Goal: Find specific page/section: Find specific page/section

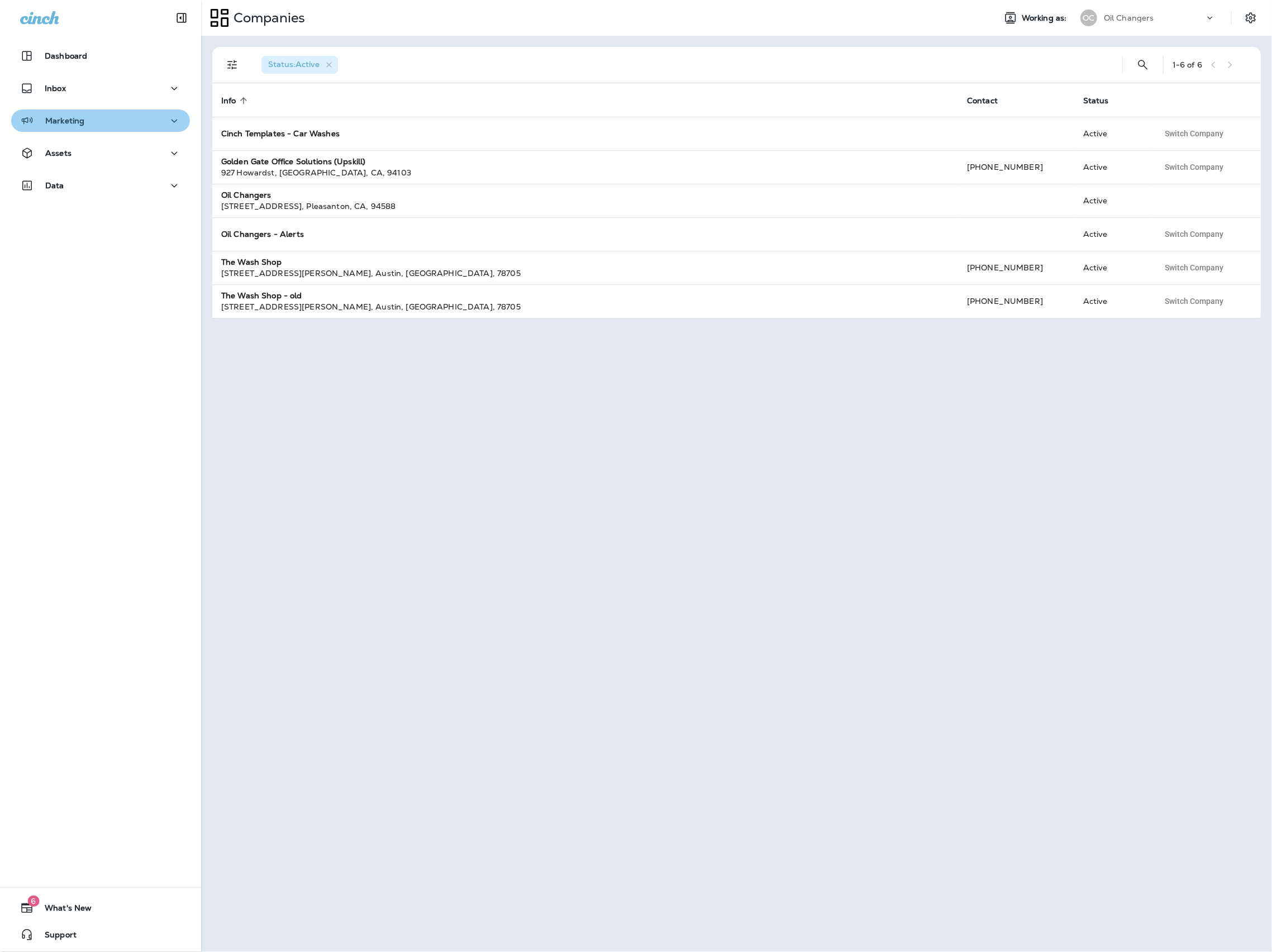
click at [86, 116] on div "Marketing" at bounding box center [101, 121] width 161 height 14
click at [98, 239] on div "Assets" at bounding box center [101, 240] width 161 height 14
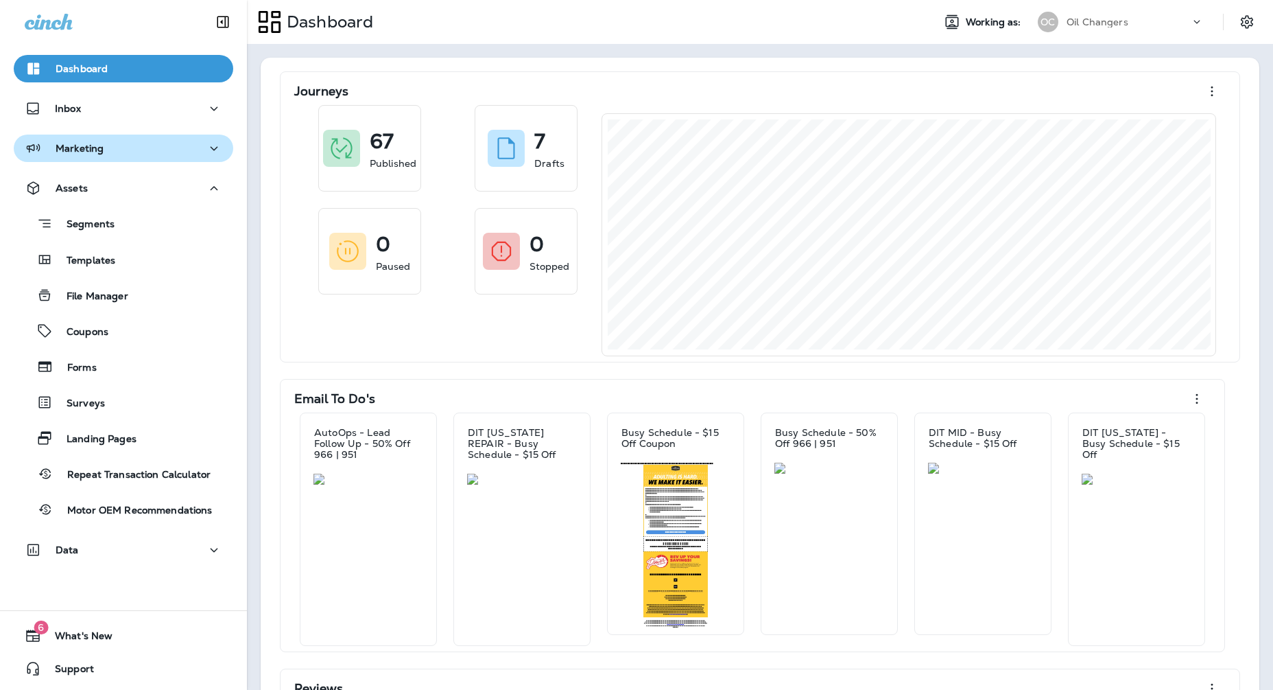
click at [72, 152] on p "Marketing" at bounding box center [80, 148] width 48 height 11
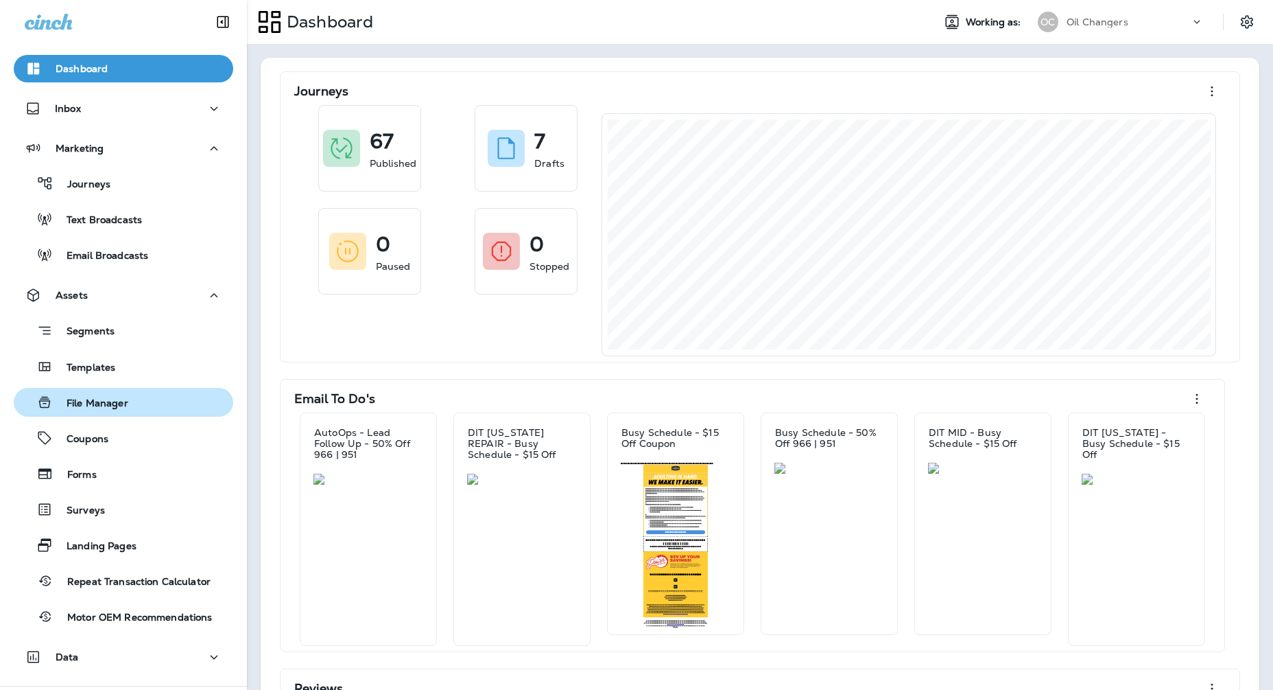
scroll to position [75, 0]
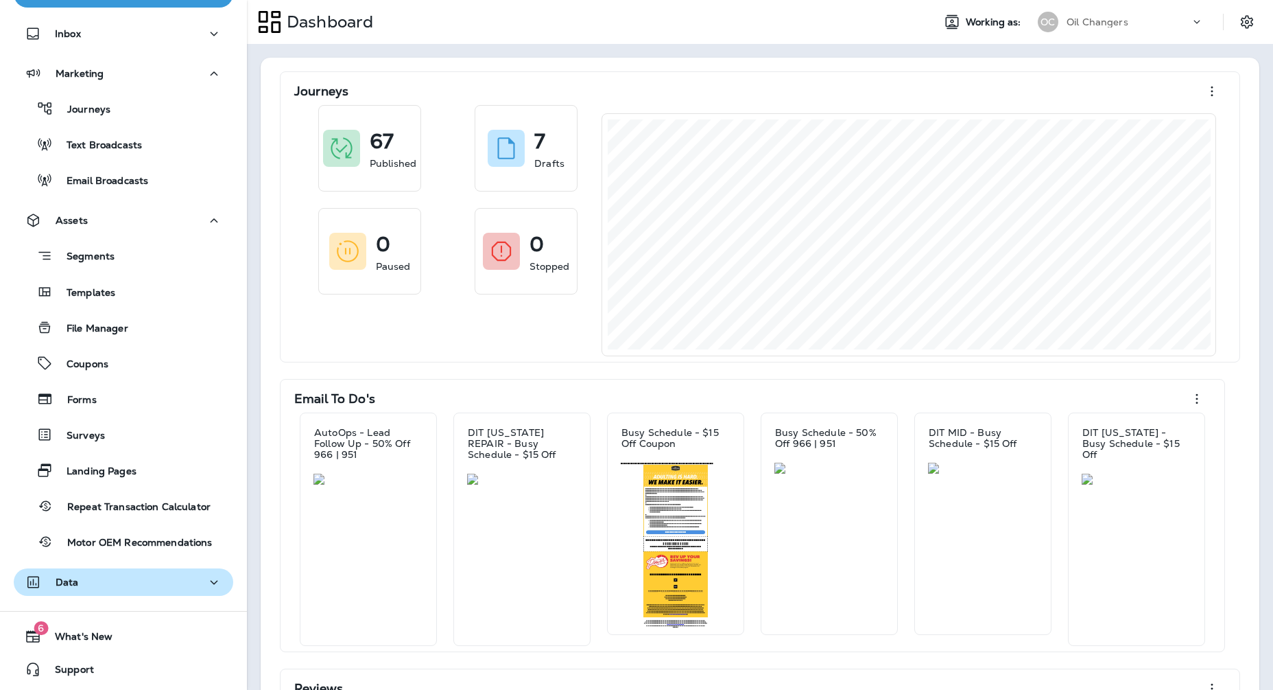
click at [97, 589] on div "Data" at bounding box center [124, 582] width 198 height 17
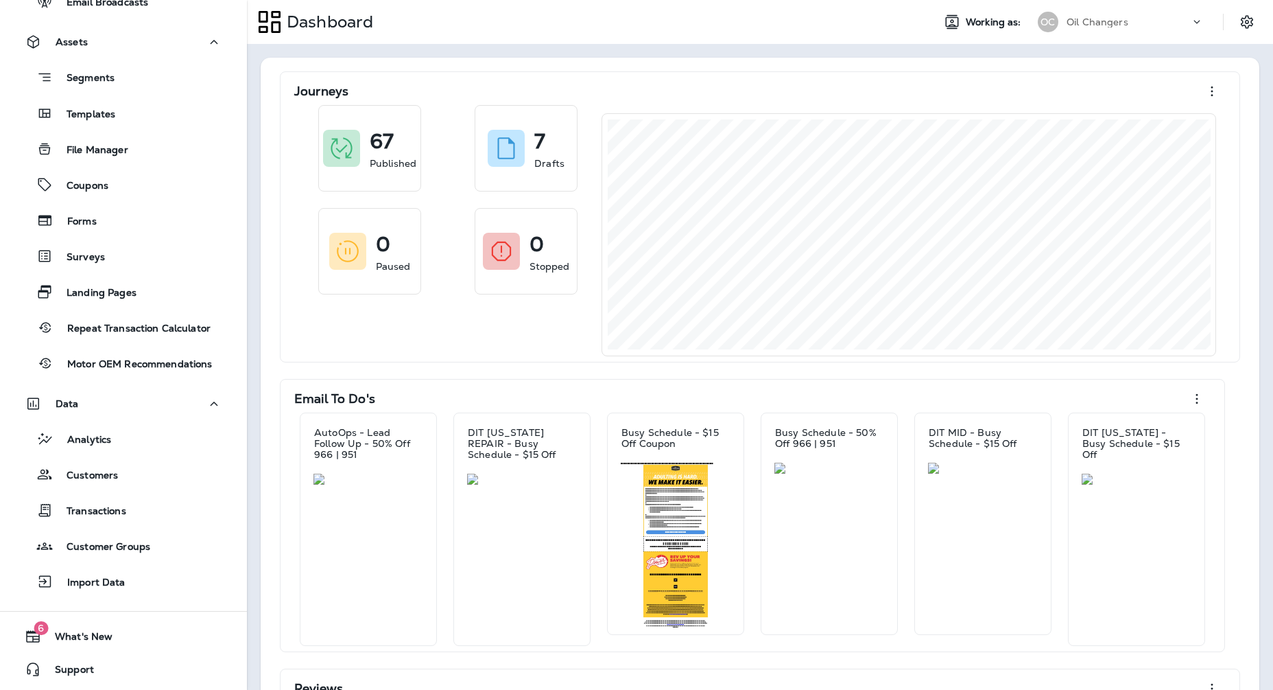
scroll to position [250, 0]
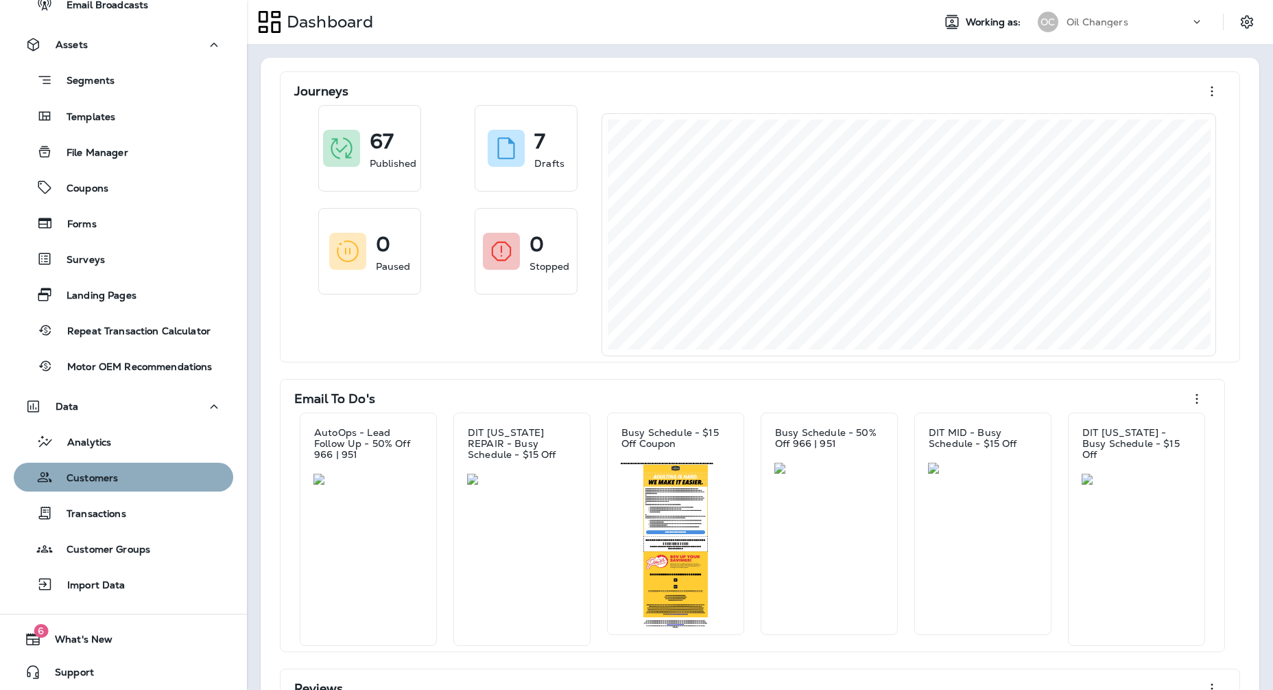
click at [70, 472] on p "Customers" at bounding box center [85, 478] width 65 height 13
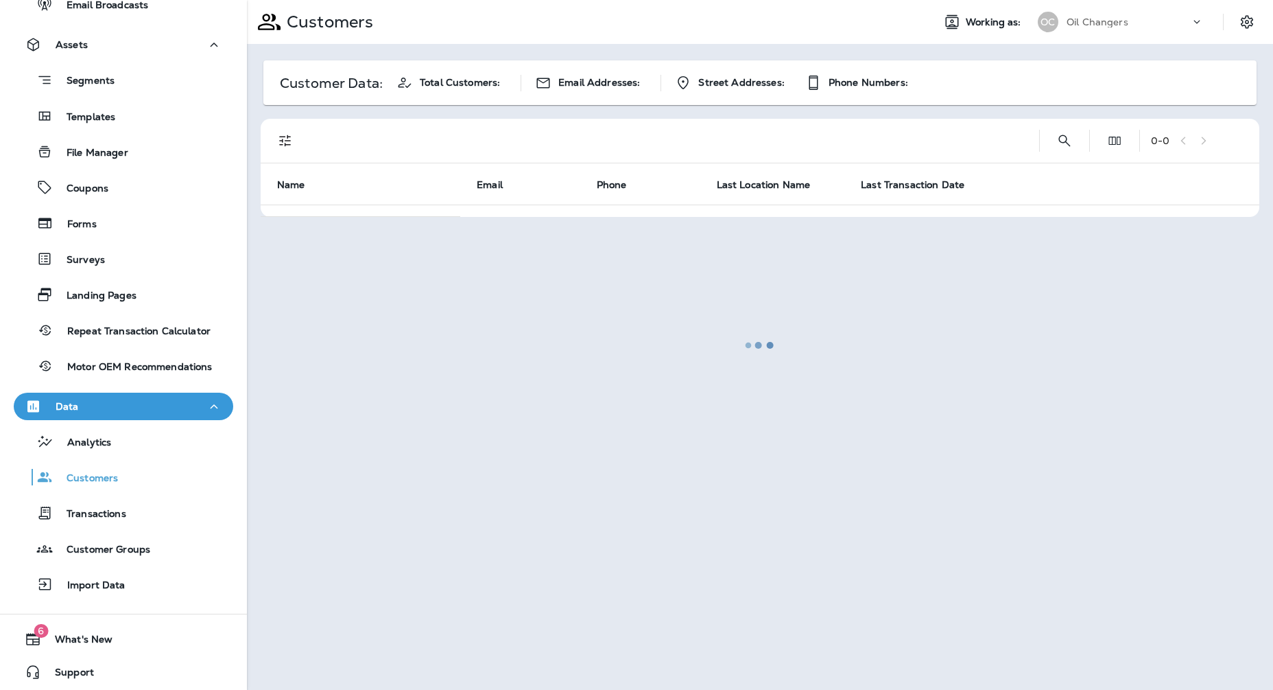
click at [1063, 142] on div at bounding box center [760, 344] width 1024 height 687
click at [1067, 139] on div at bounding box center [760, 344] width 1024 height 687
click at [1068, 141] on div at bounding box center [760, 344] width 1024 height 687
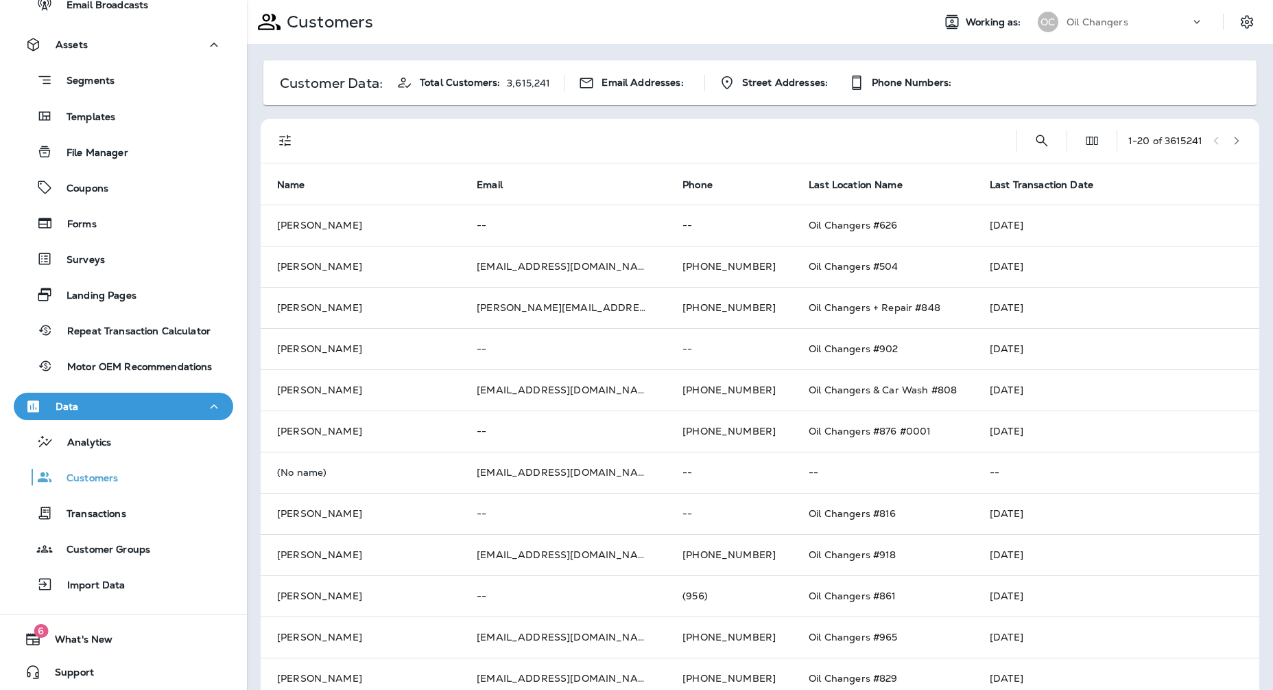
drag, startPoint x: 1056, startPoint y: 137, endPoint x: 1041, endPoint y: 143, distance: 16.3
click at [1056, 137] on div "1 - 20 of 3615241" at bounding box center [763, 141] width 982 height 44
click at [1041, 143] on icon "Search Customers" at bounding box center [1042, 140] width 12 height 12
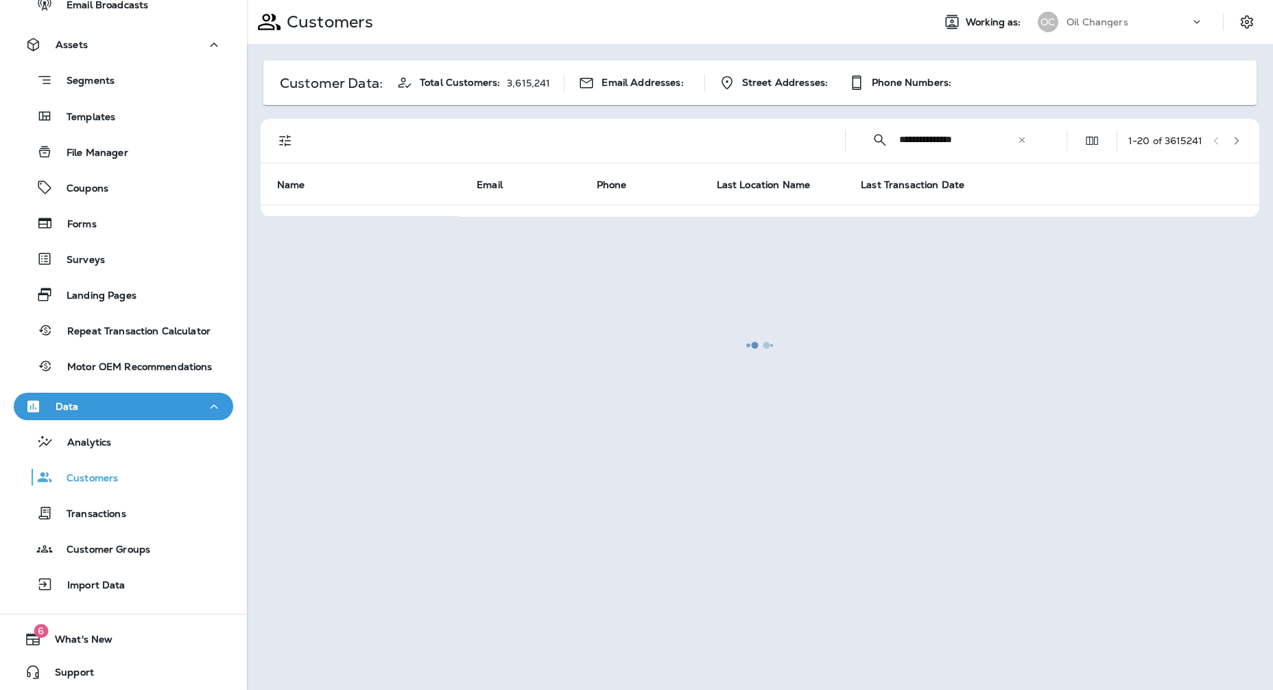
type input "**********"
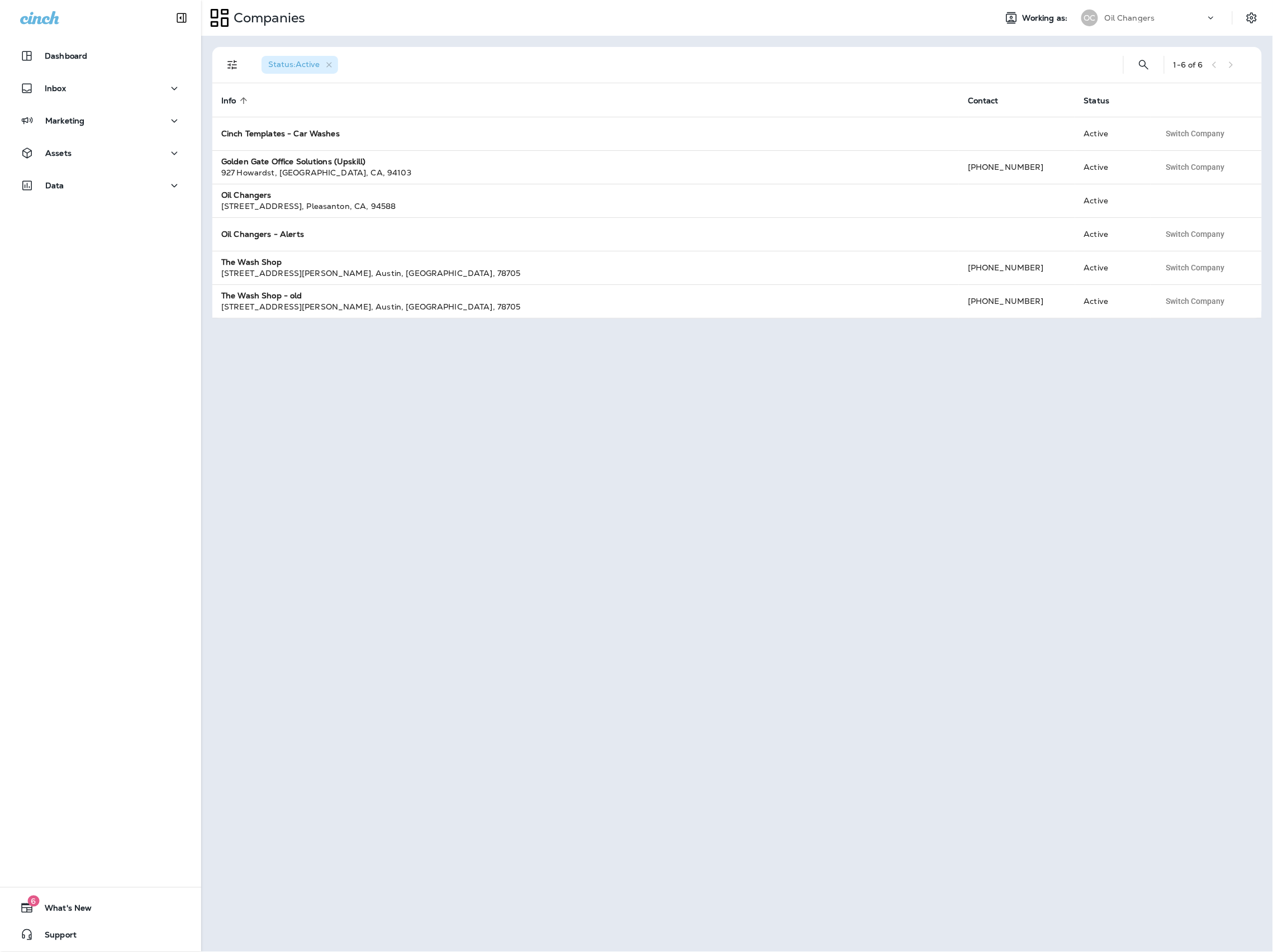
click at [1151, 20] on p "Oil Changers" at bounding box center [1130, 17] width 50 height 9
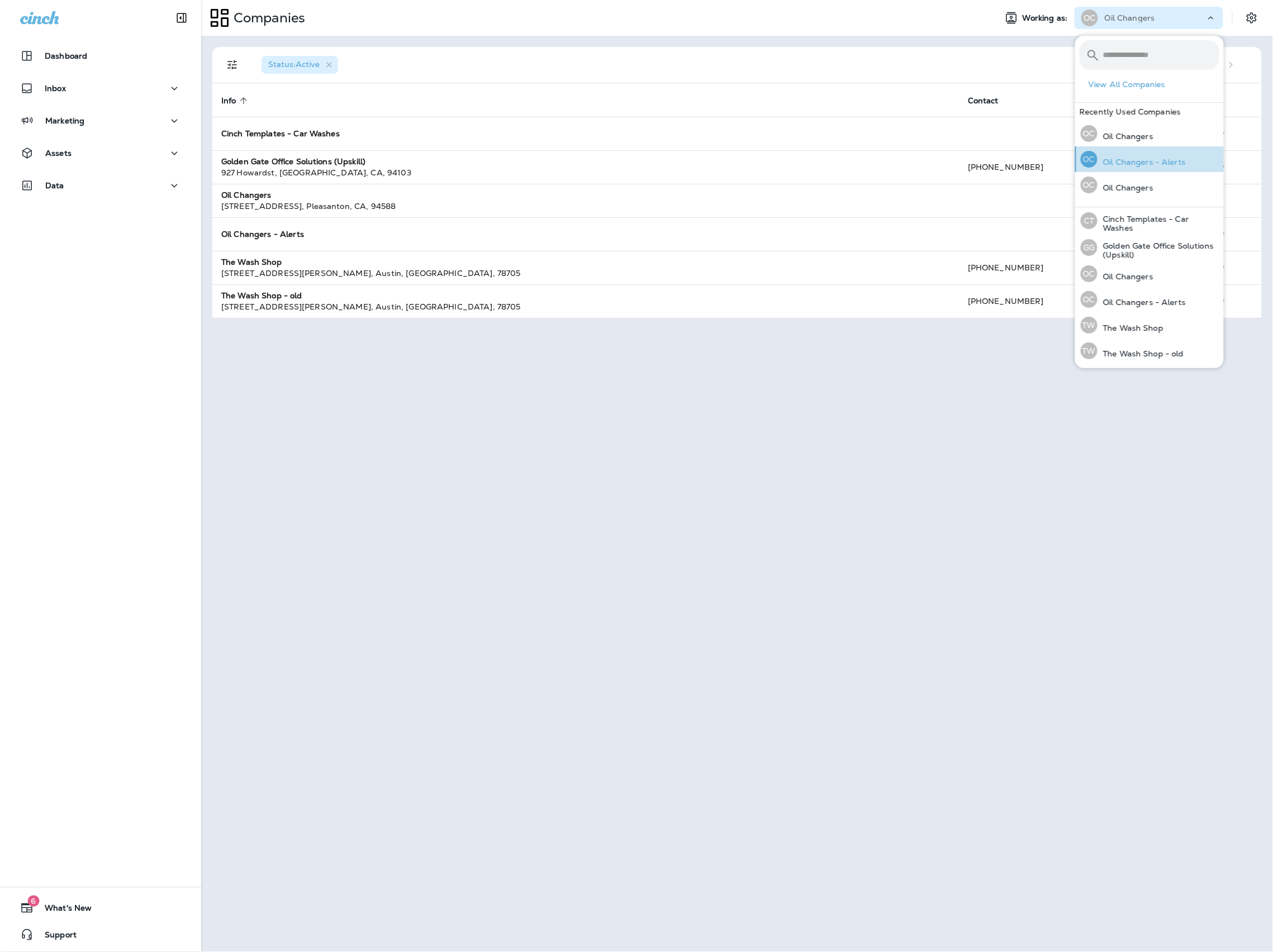
click at [1174, 161] on p "Oil Changers - Alerts" at bounding box center [1141, 161] width 88 height 9
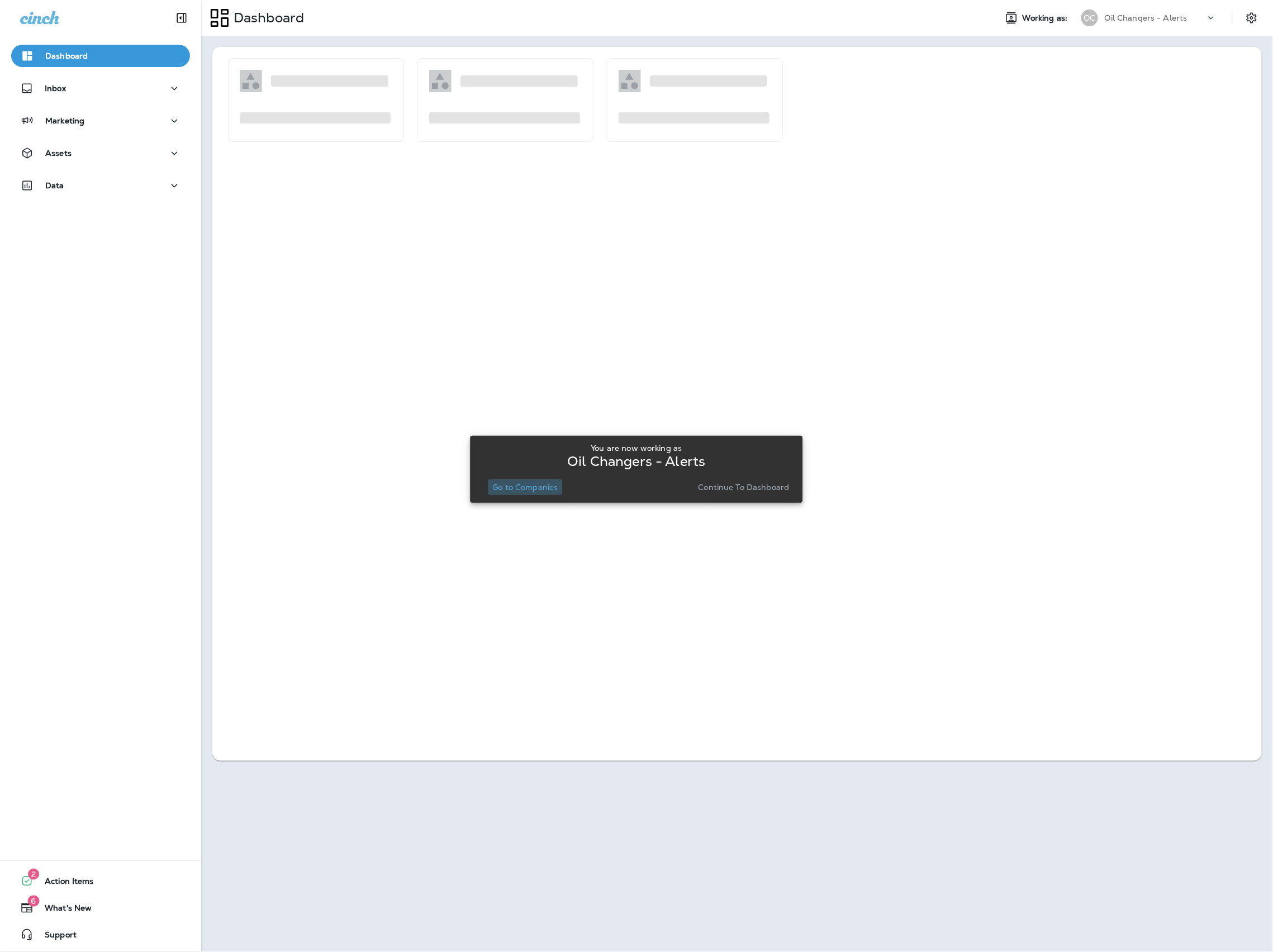
click at [505, 491] on p "Go to Companies" at bounding box center [525, 487] width 65 height 9
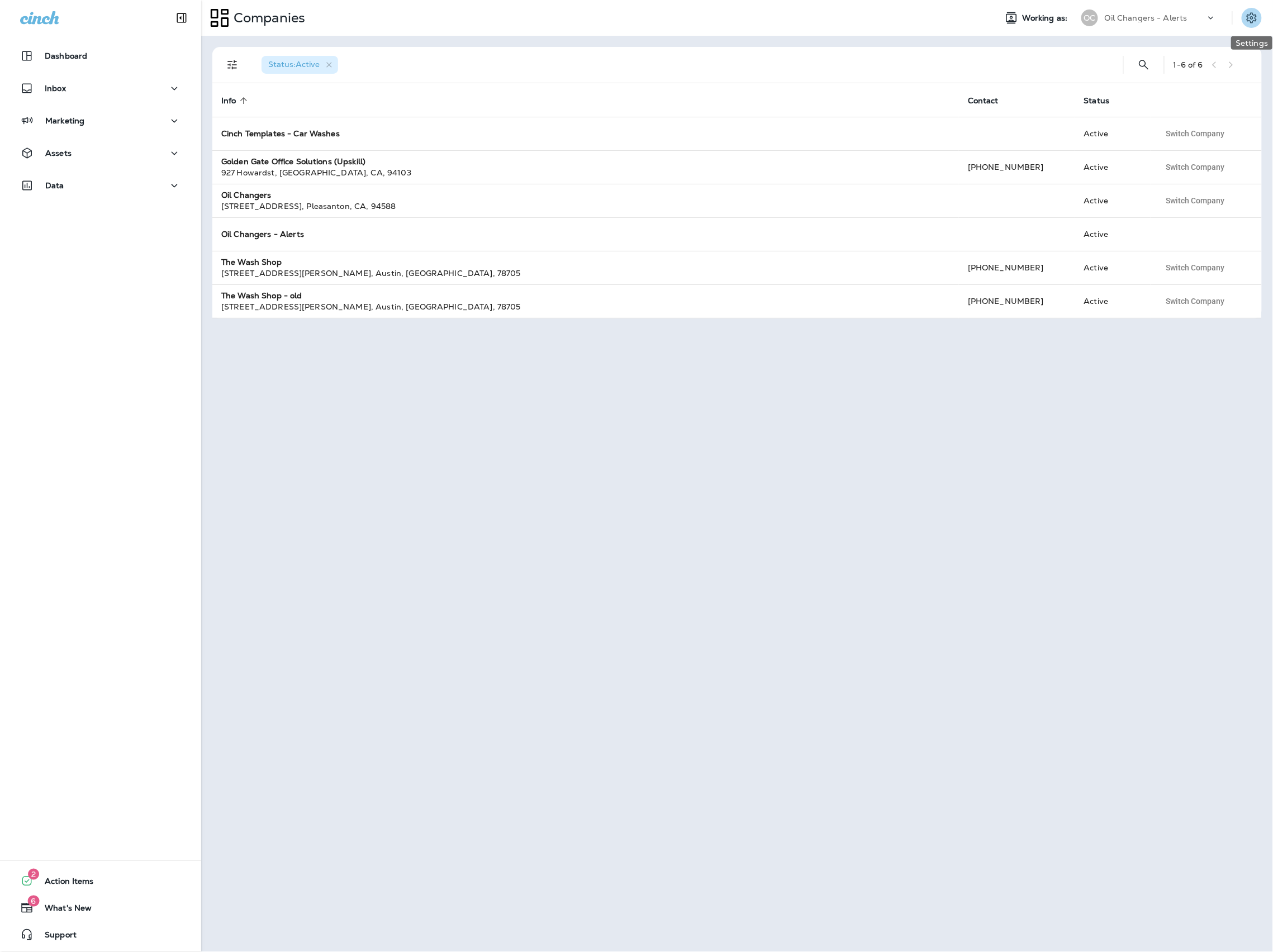
click at [1253, 18] on icon "Settings" at bounding box center [1252, 18] width 13 height 13
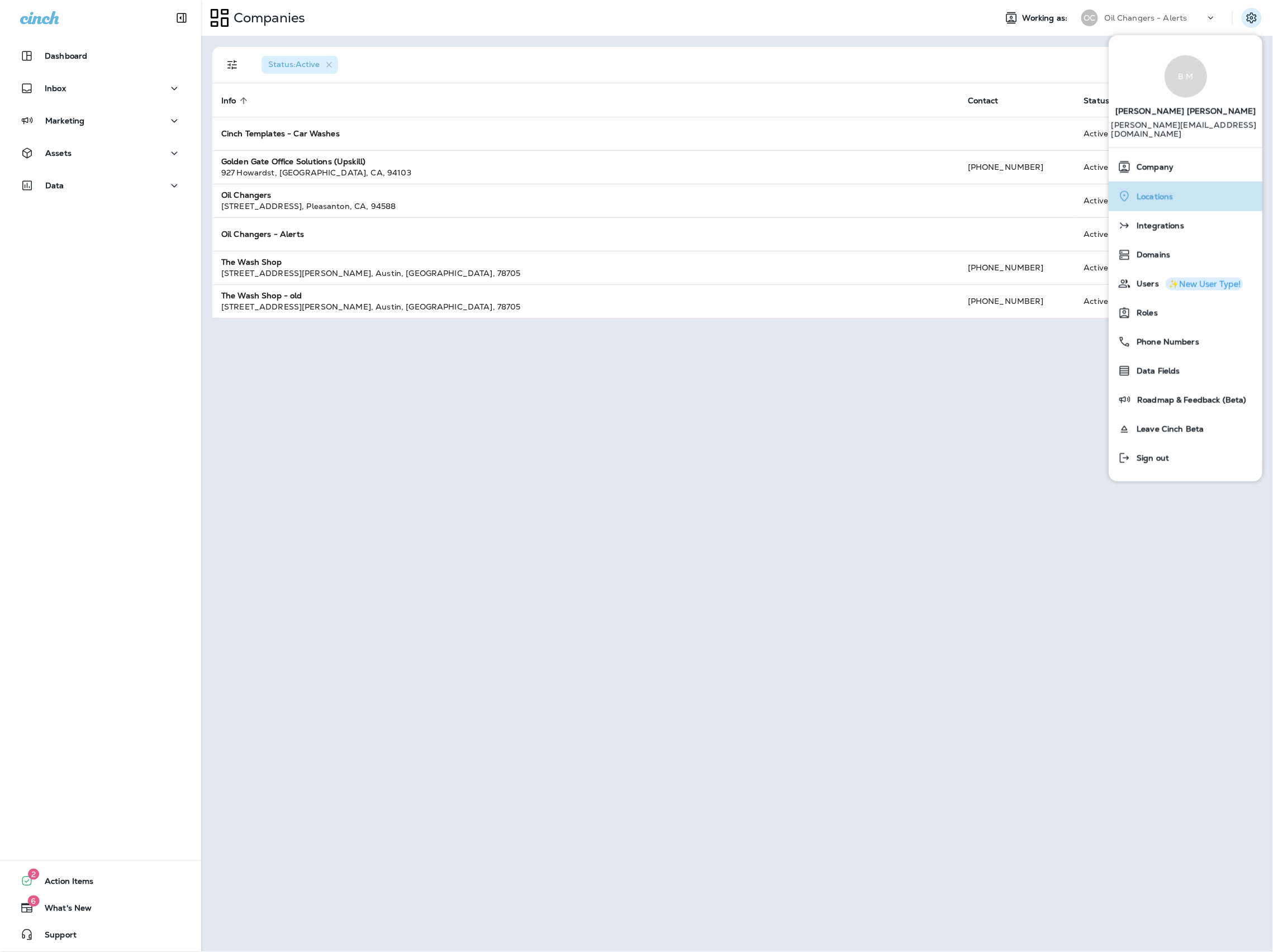
click at [1192, 187] on div "Locations" at bounding box center [1186, 195] width 145 height 23
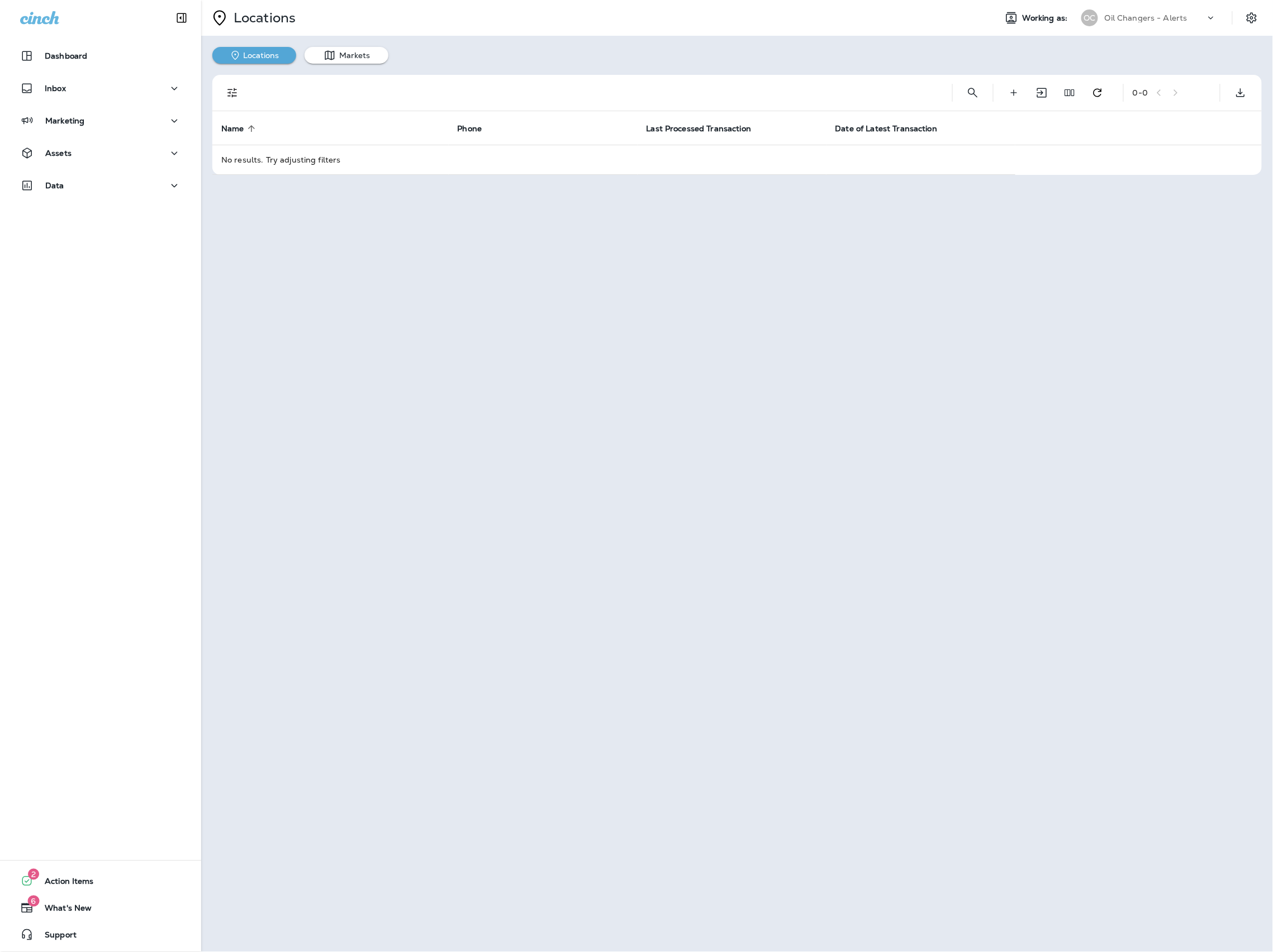
click at [403, 156] on td "No results. Try adjusting filters" at bounding box center [614, 160] width 803 height 29
